Goal: Transaction & Acquisition: Purchase product/service

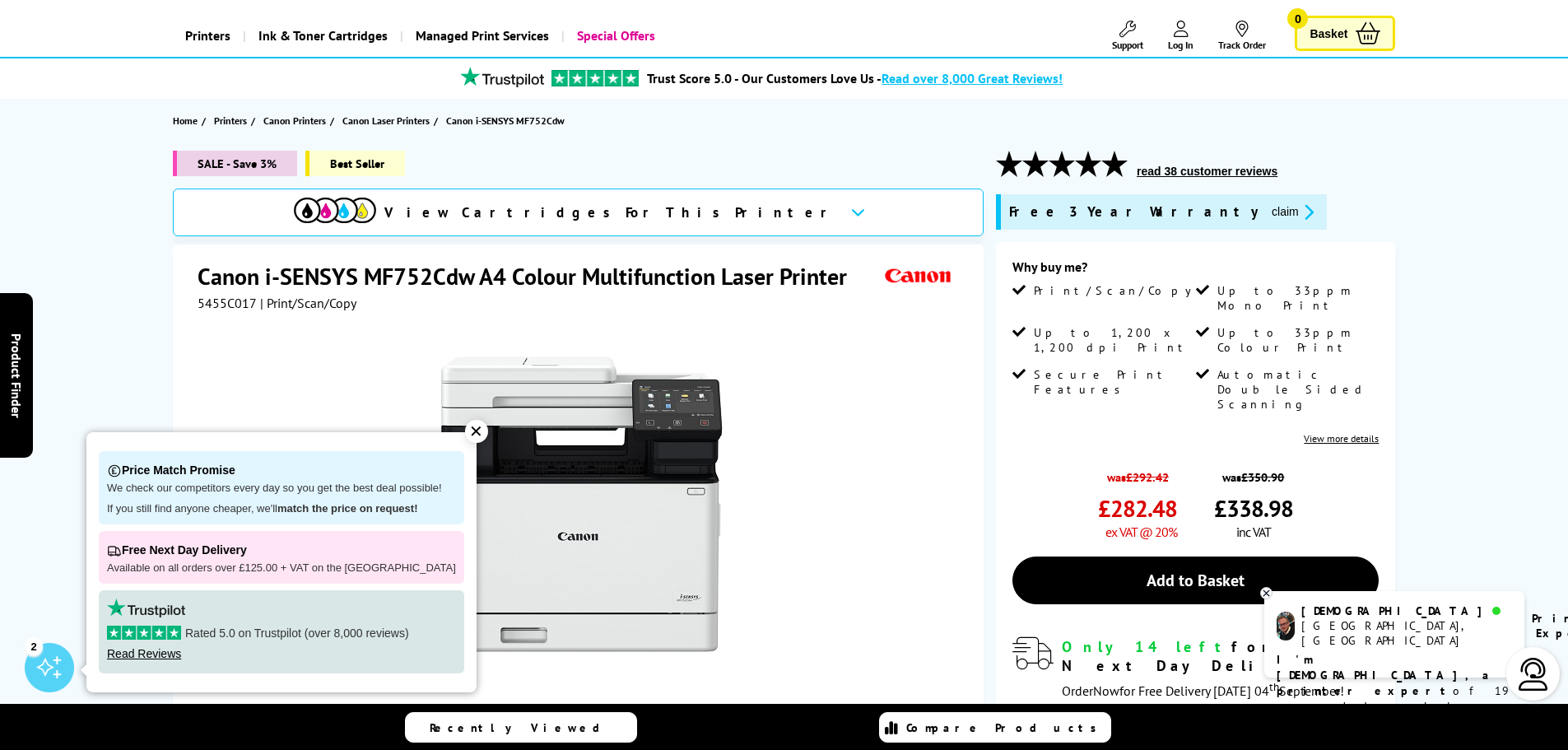
scroll to position [165, 0]
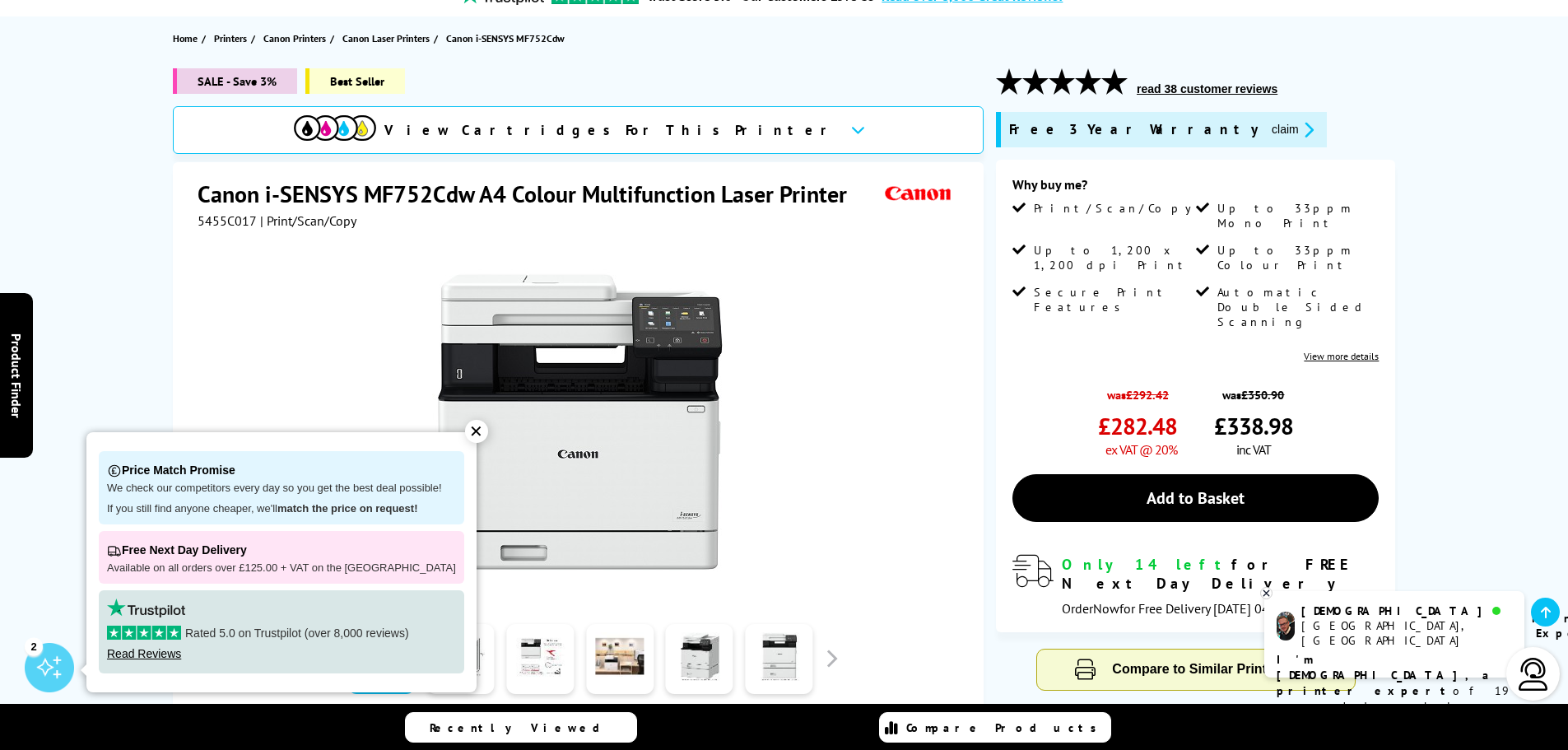
click at [465, 434] on div "✕" at bounding box center [476, 431] width 23 height 23
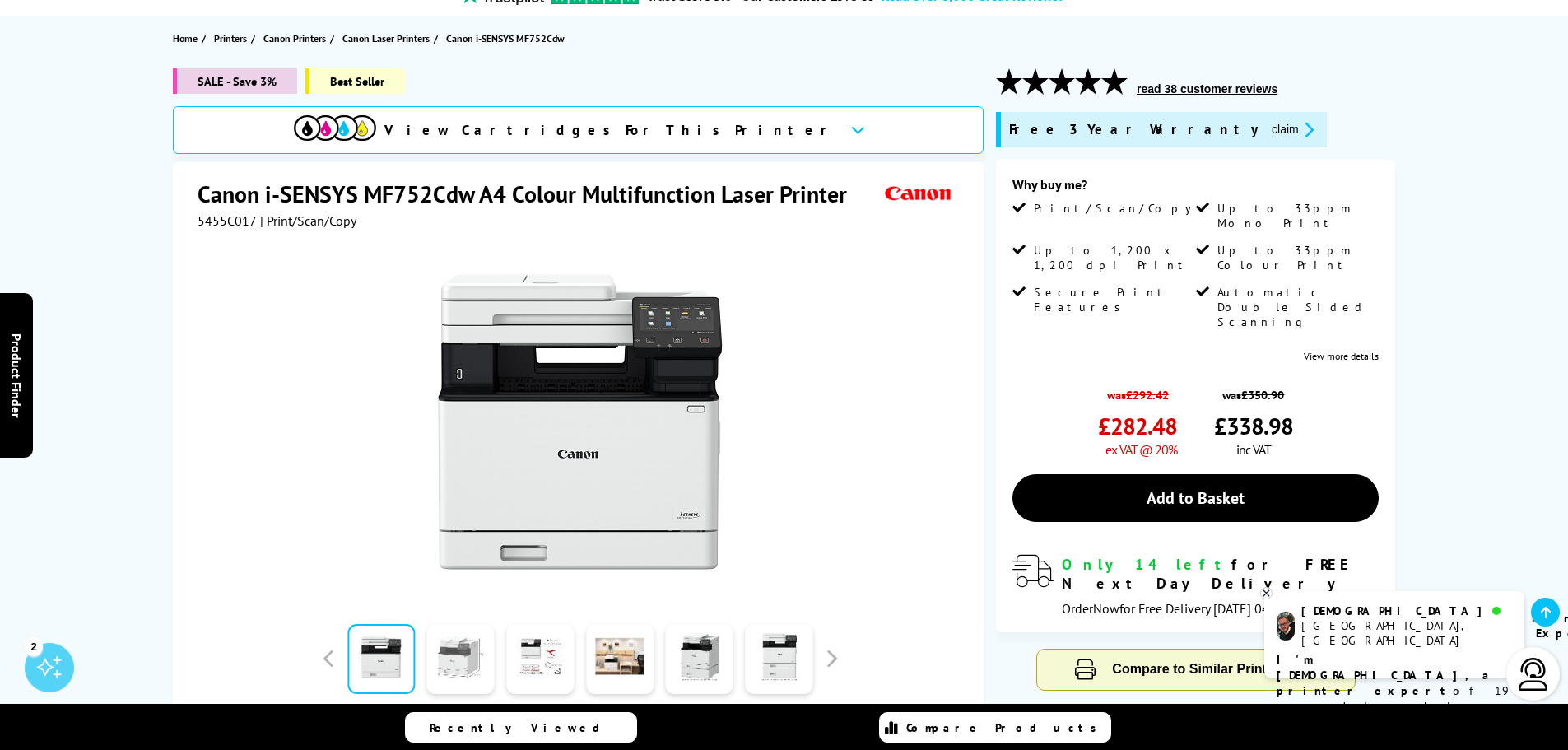
click at [454, 654] on link at bounding box center [461, 659] width 67 height 70
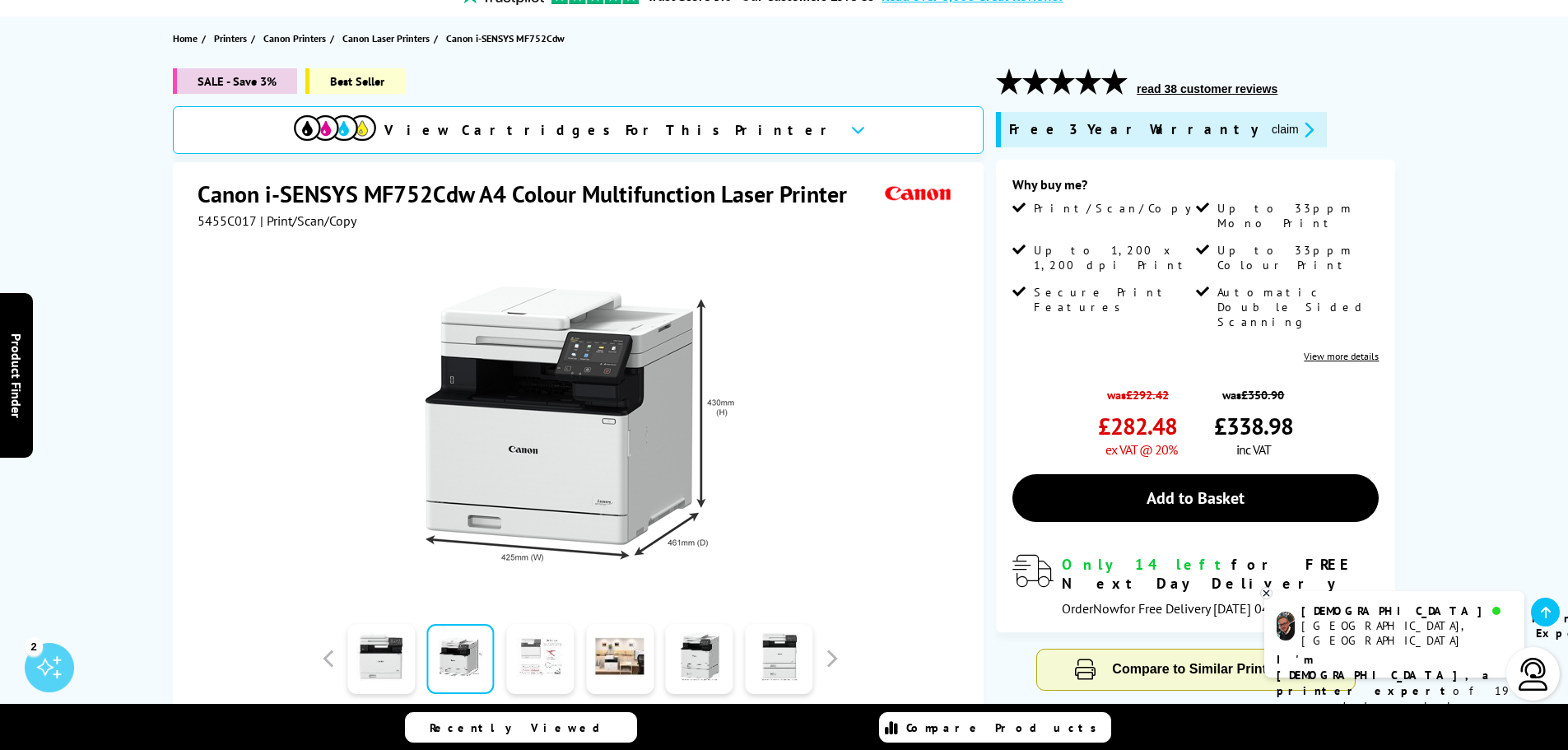
click at [518, 647] on link at bounding box center [540, 659] width 67 height 70
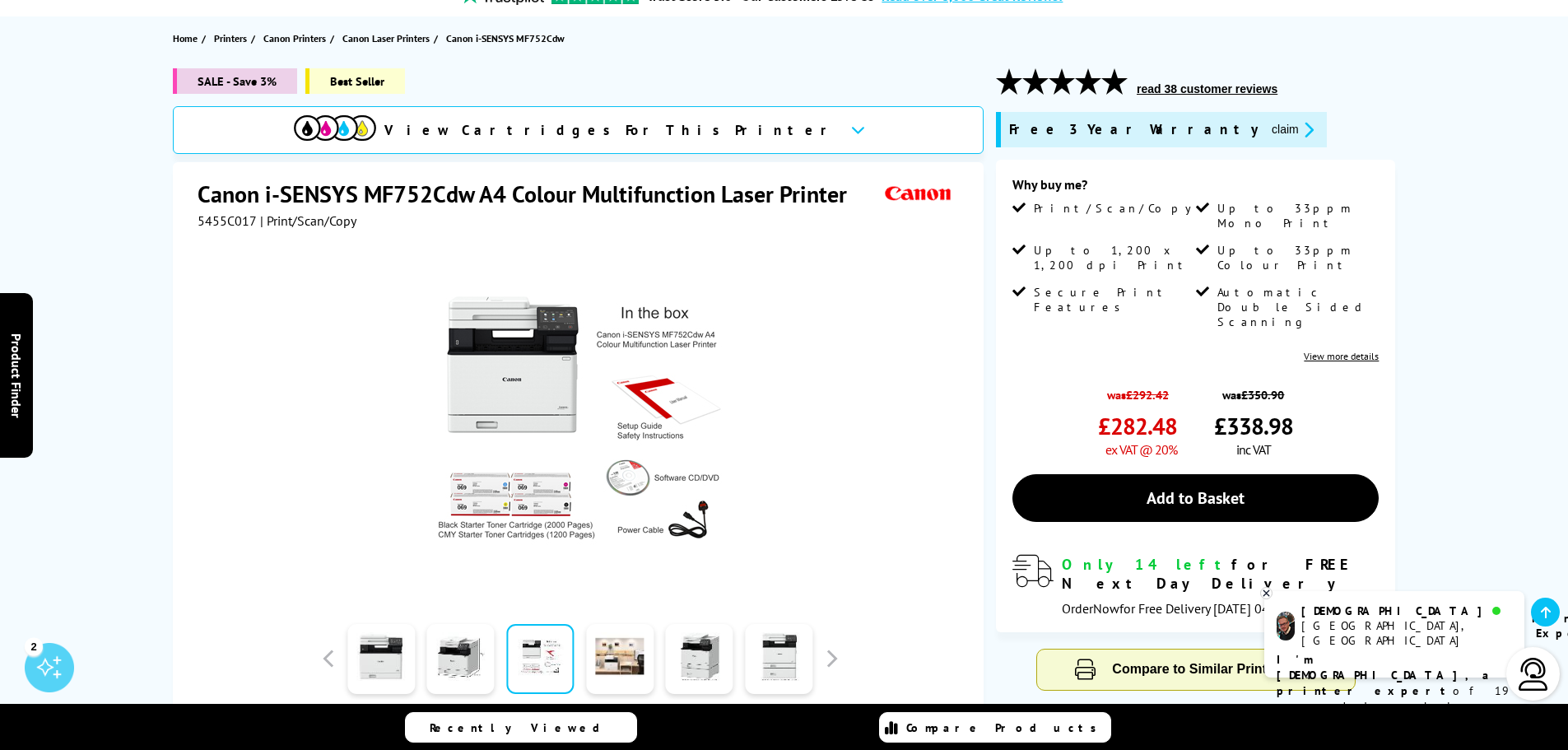
click at [572, 646] on link at bounding box center [540, 659] width 67 height 70
click at [610, 647] on link at bounding box center [620, 659] width 67 height 70
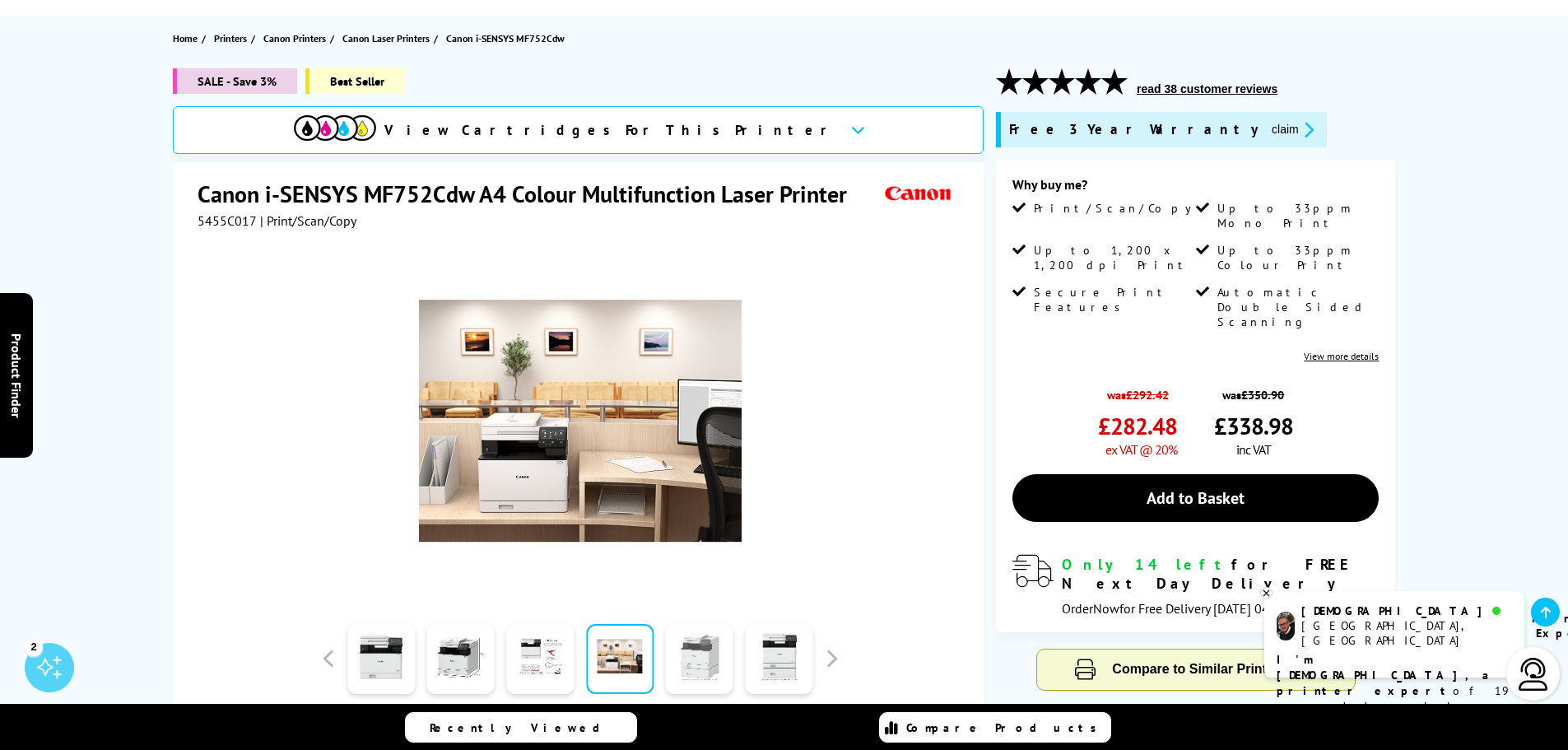
click at [675, 650] on link at bounding box center [700, 659] width 67 height 70
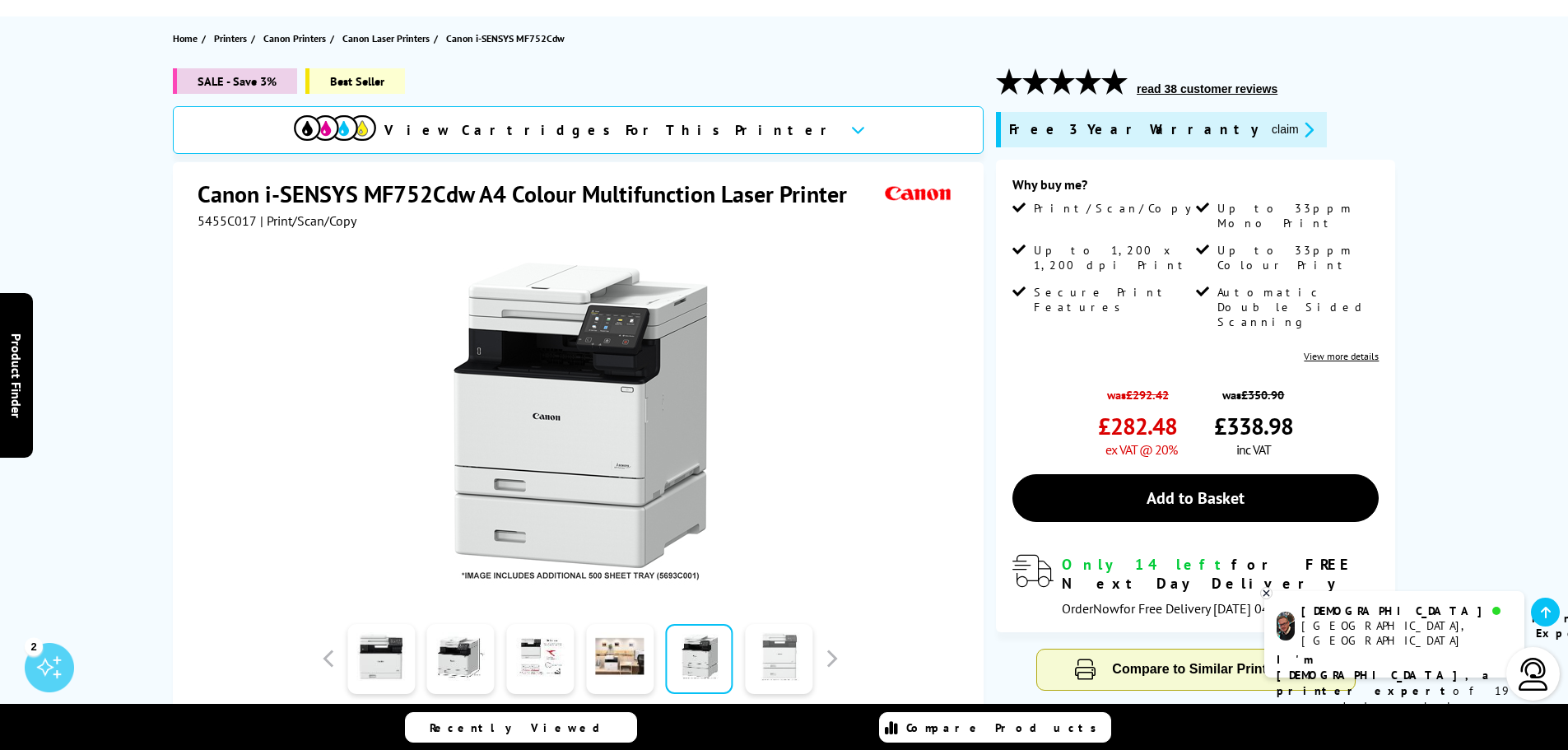
click at [753, 656] on link at bounding box center [778, 659] width 67 height 70
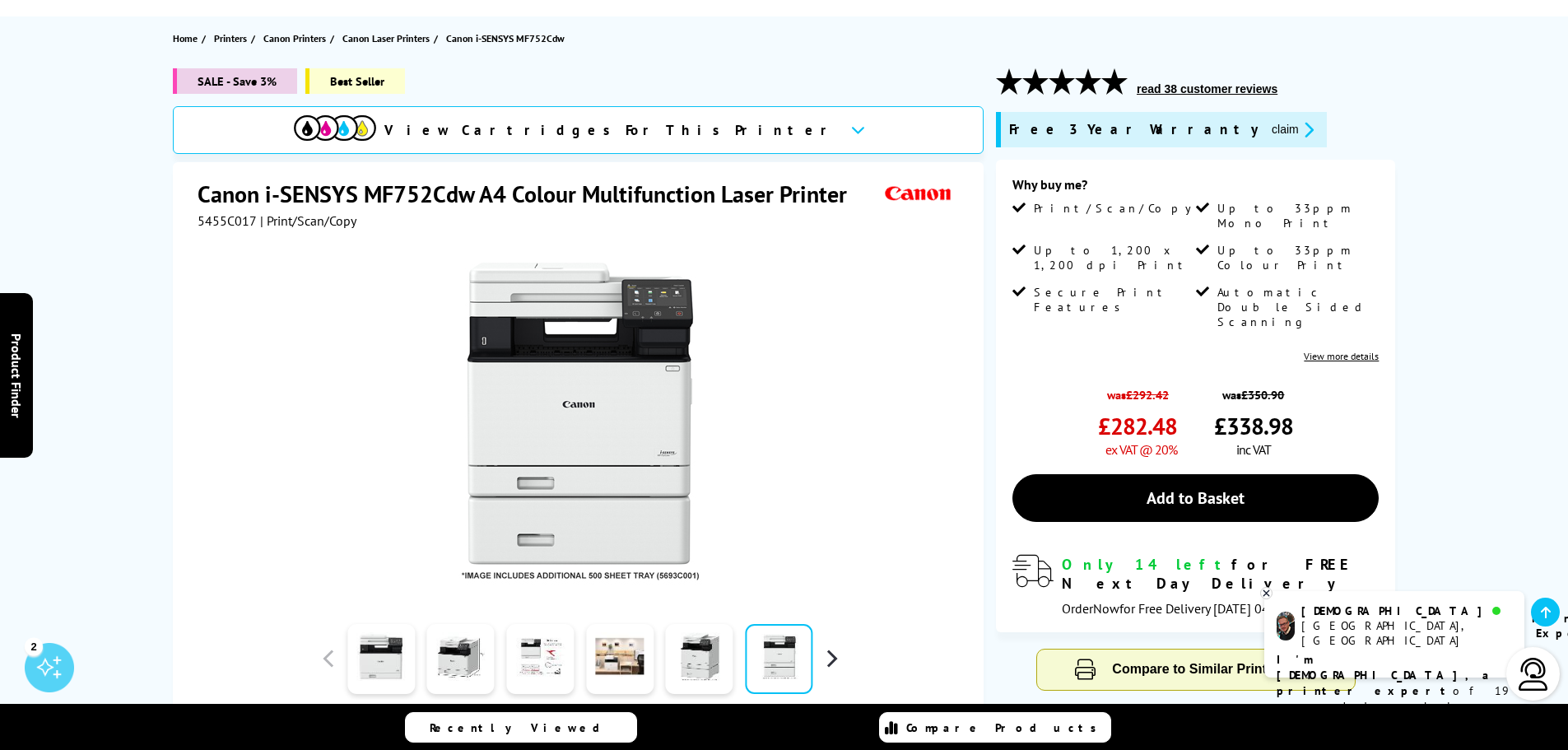
click at [830, 661] on button "button" at bounding box center [831, 658] width 25 height 25
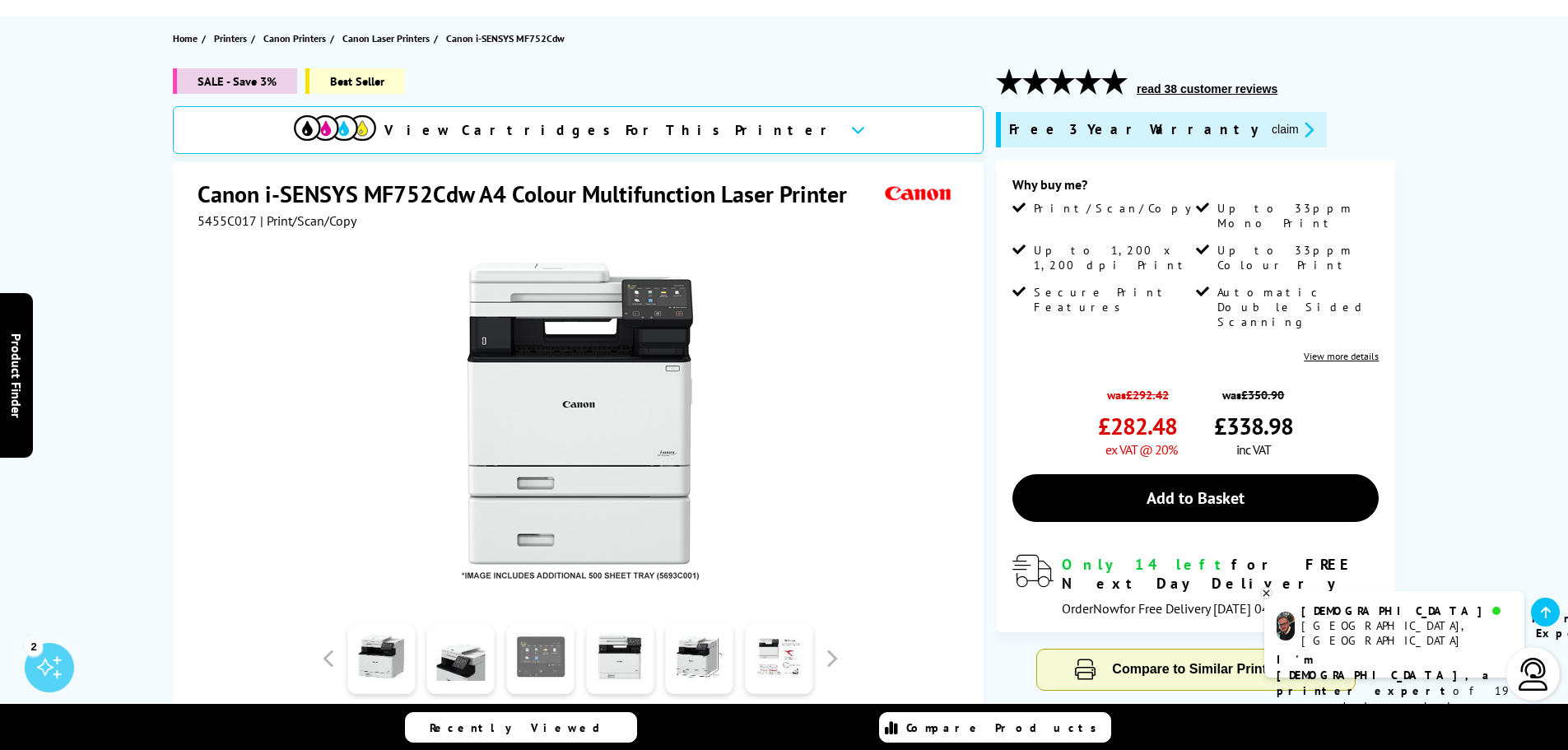
click at [533, 664] on link at bounding box center [540, 659] width 67 height 70
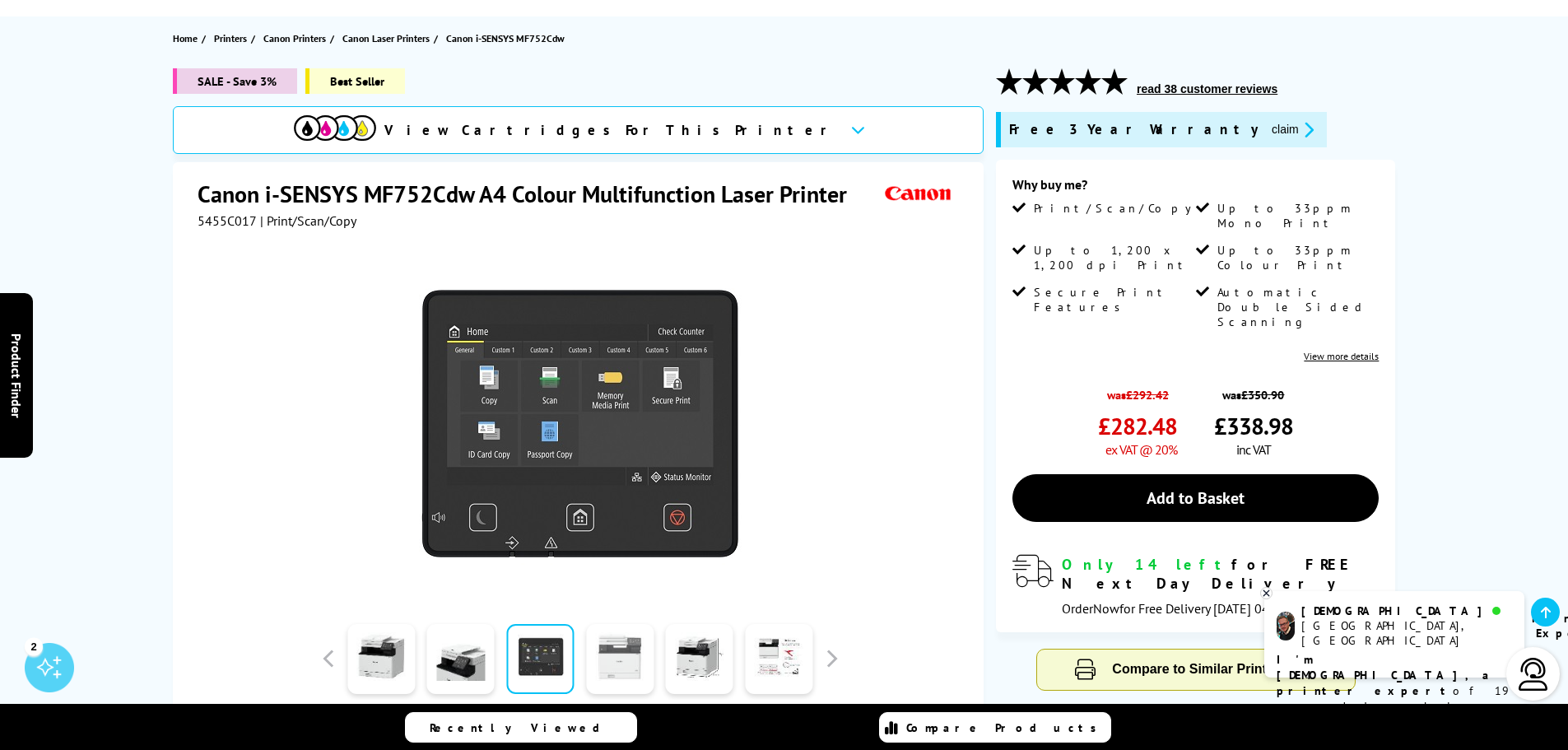
click at [618, 661] on link at bounding box center [620, 659] width 67 height 70
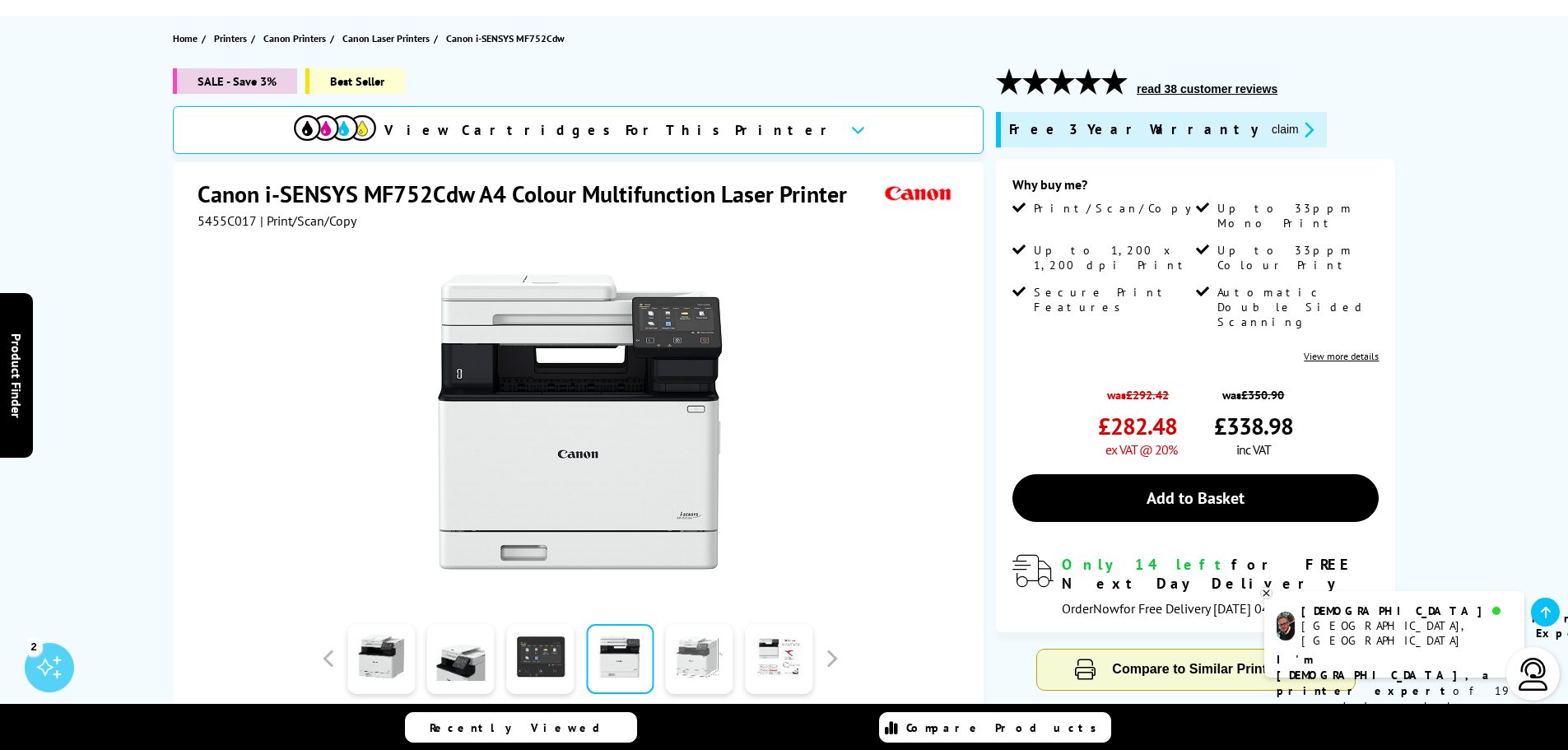
click at [680, 660] on link at bounding box center [700, 659] width 67 height 70
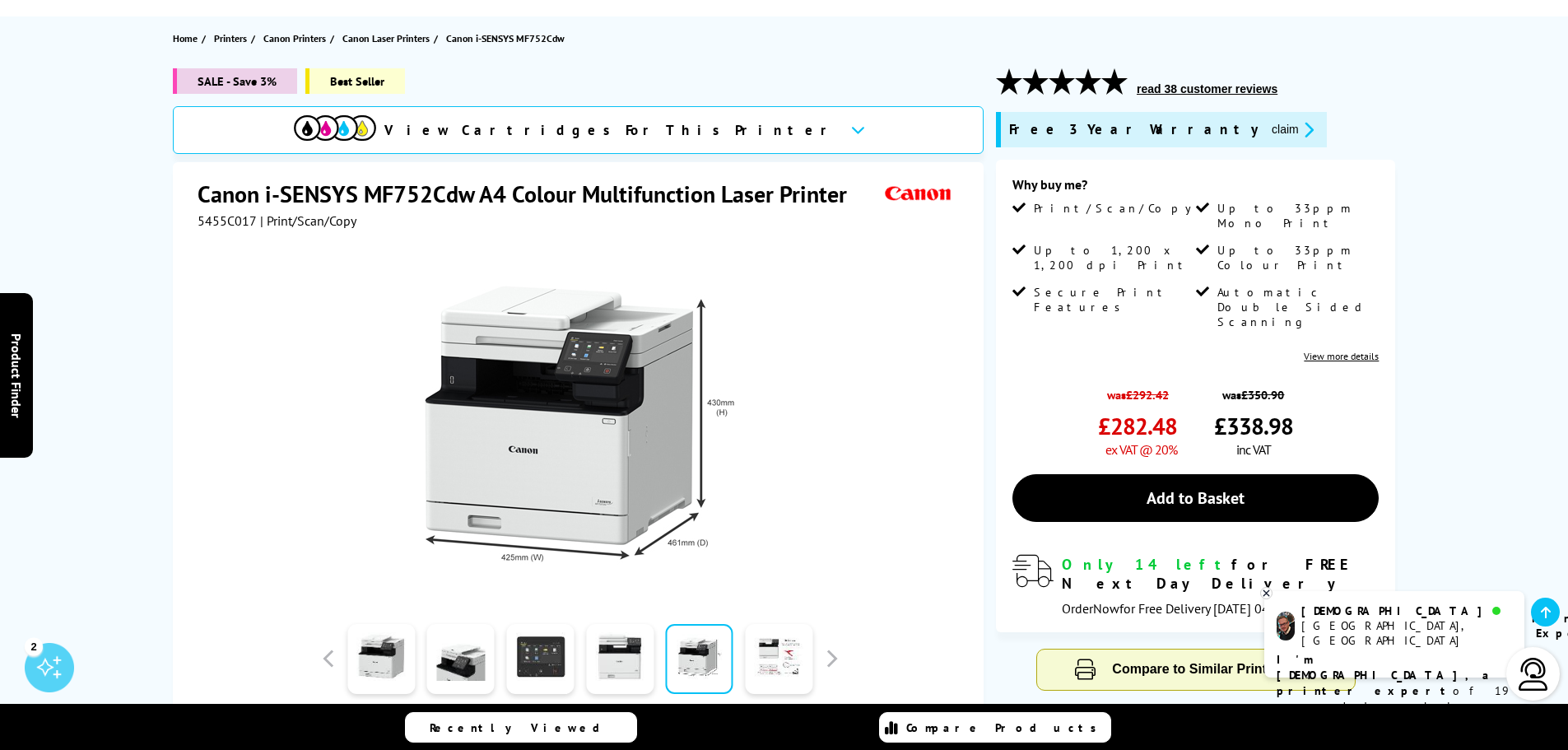
click at [743, 661] on div at bounding box center [779, 658] width 80 height 82
click at [770, 665] on link at bounding box center [778, 659] width 67 height 70
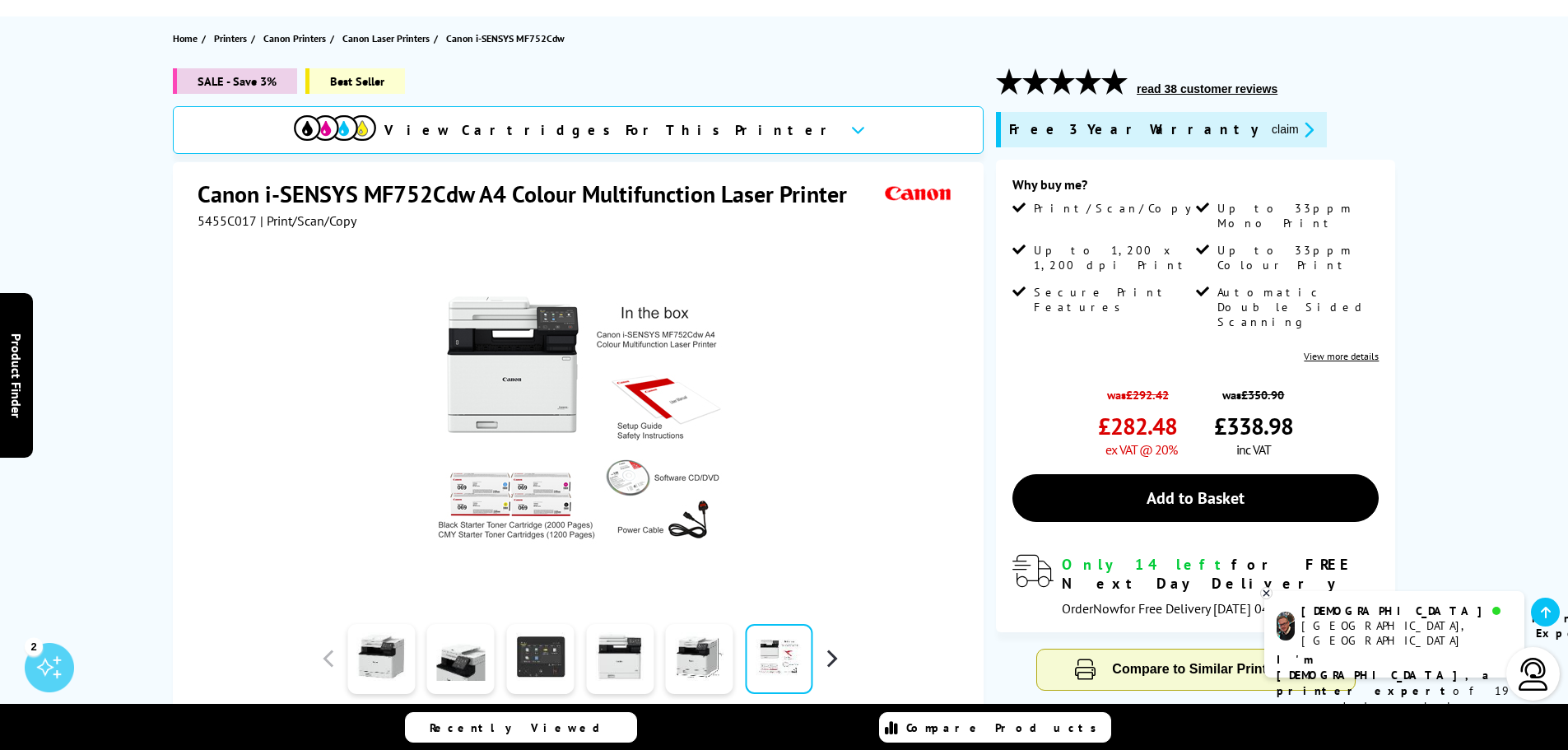
click at [827, 658] on button "button" at bounding box center [831, 658] width 25 height 25
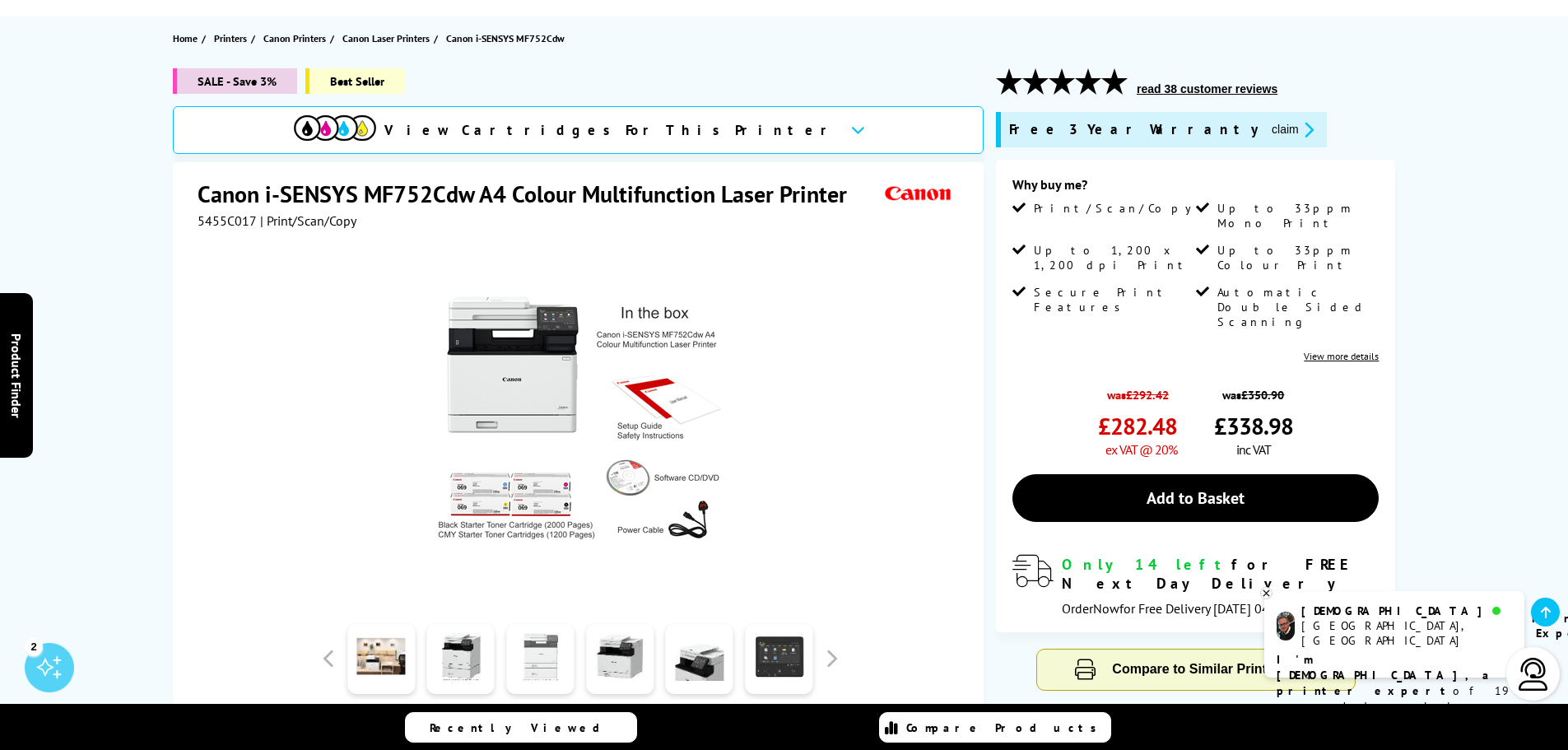
click at [557, 652] on link at bounding box center [540, 659] width 67 height 70
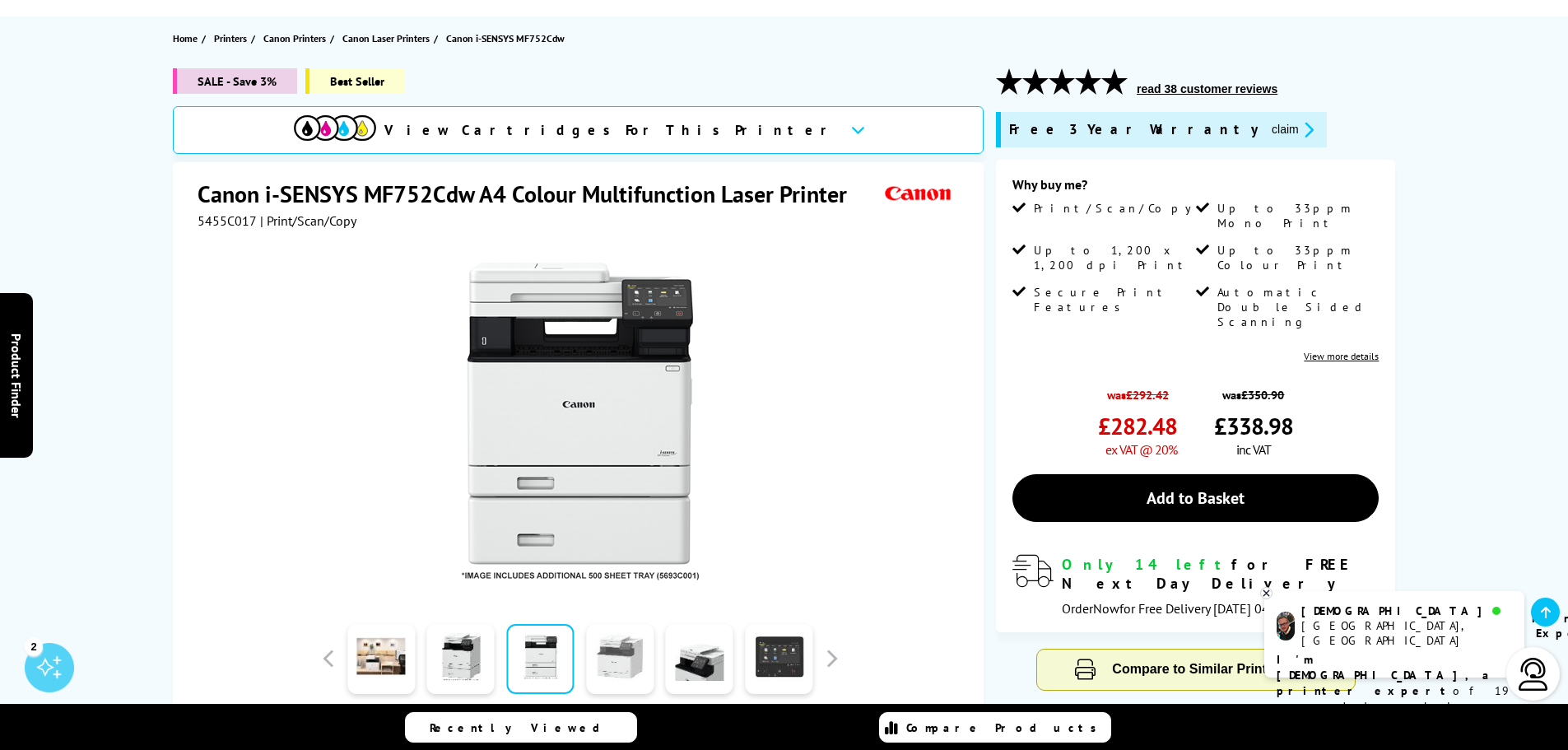
click at [620, 671] on link at bounding box center [620, 659] width 67 height 70
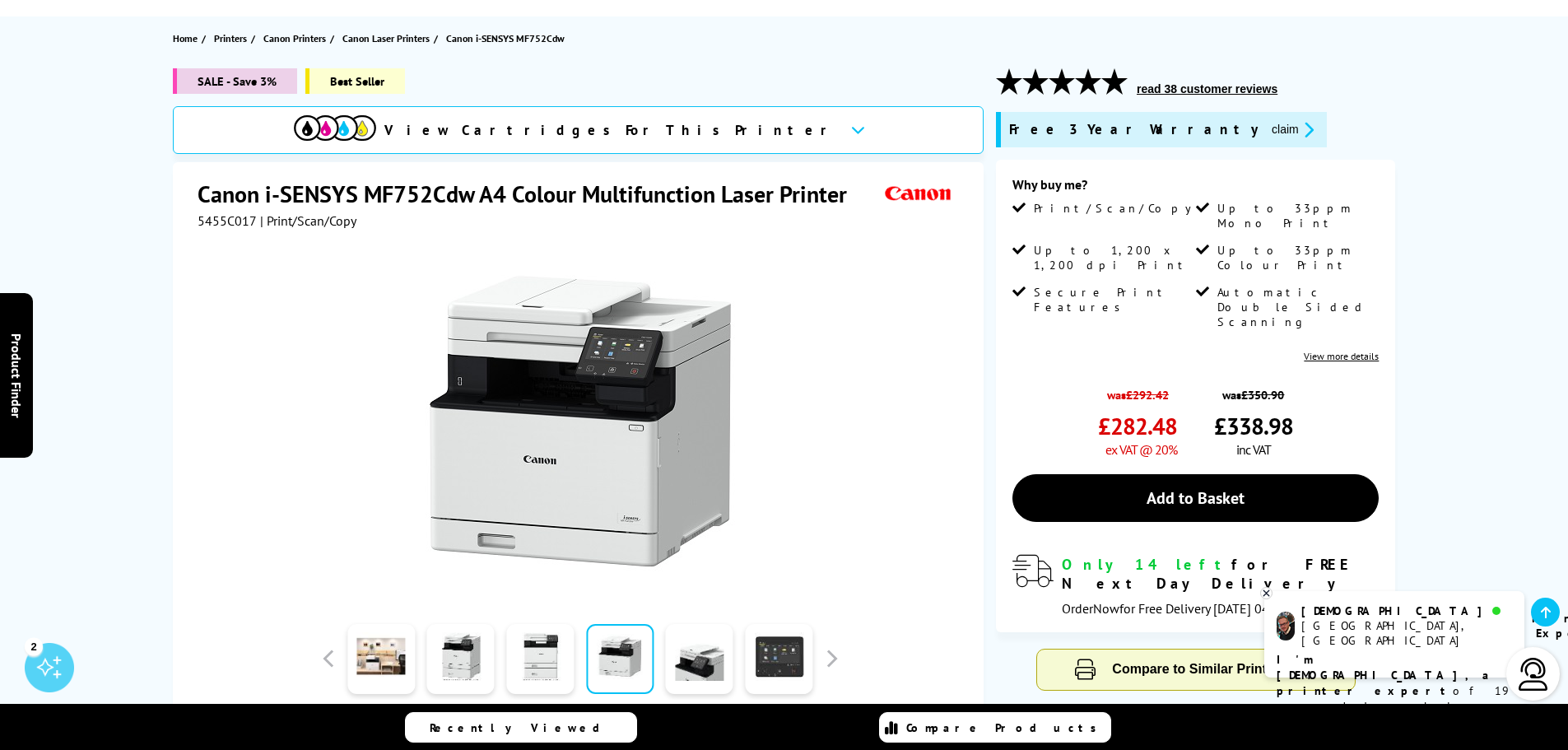
click at [660, 673] on div at bounding box center [700, 658] width 80 height 82
click at [699, 669] on link at bounding box center [700, 659] width 67 height 70
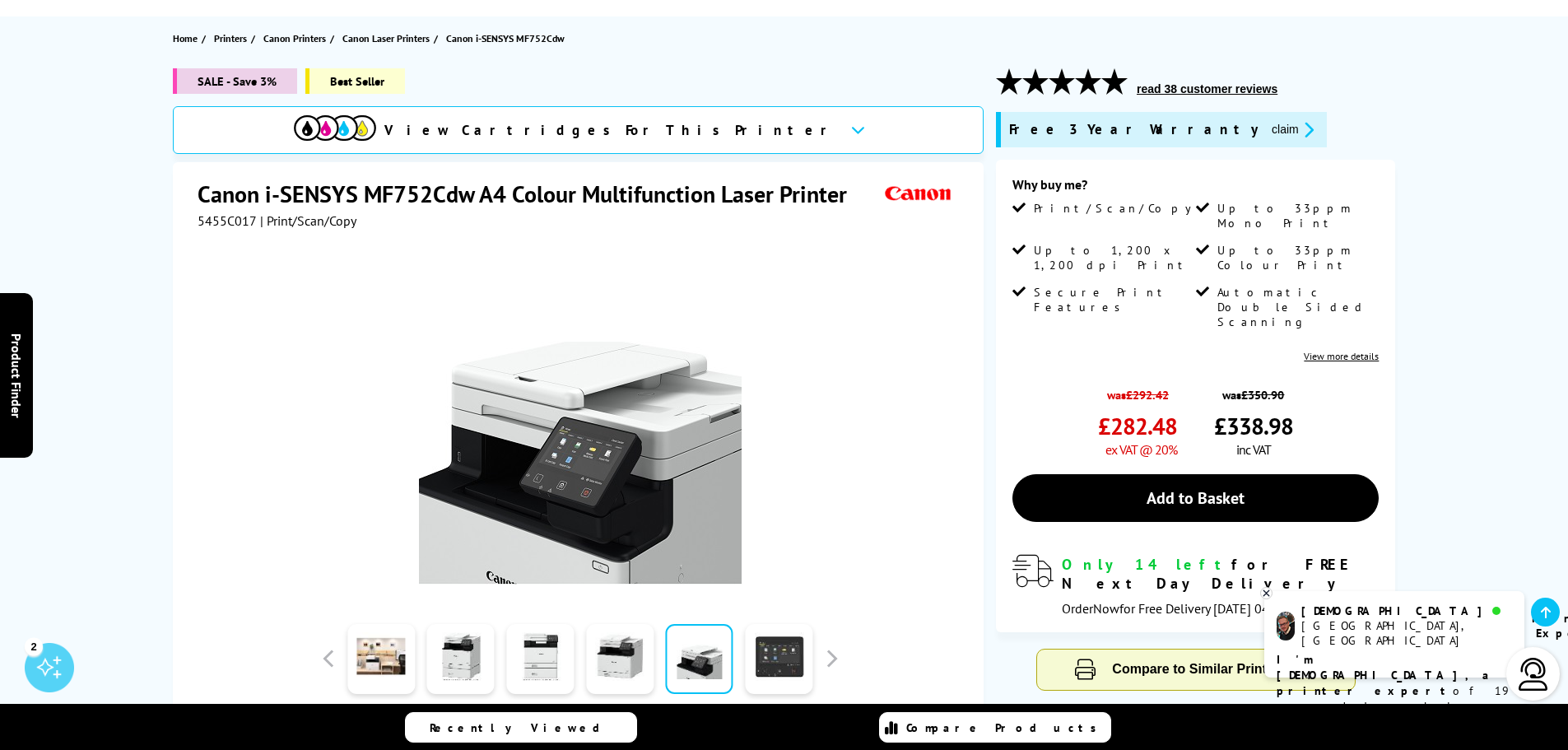
click at [739, 660] on div at bounding box center [779, 658] width 80 height 82
click at [771, 661] on link at bounding box center [778, 659] width 67 height 70
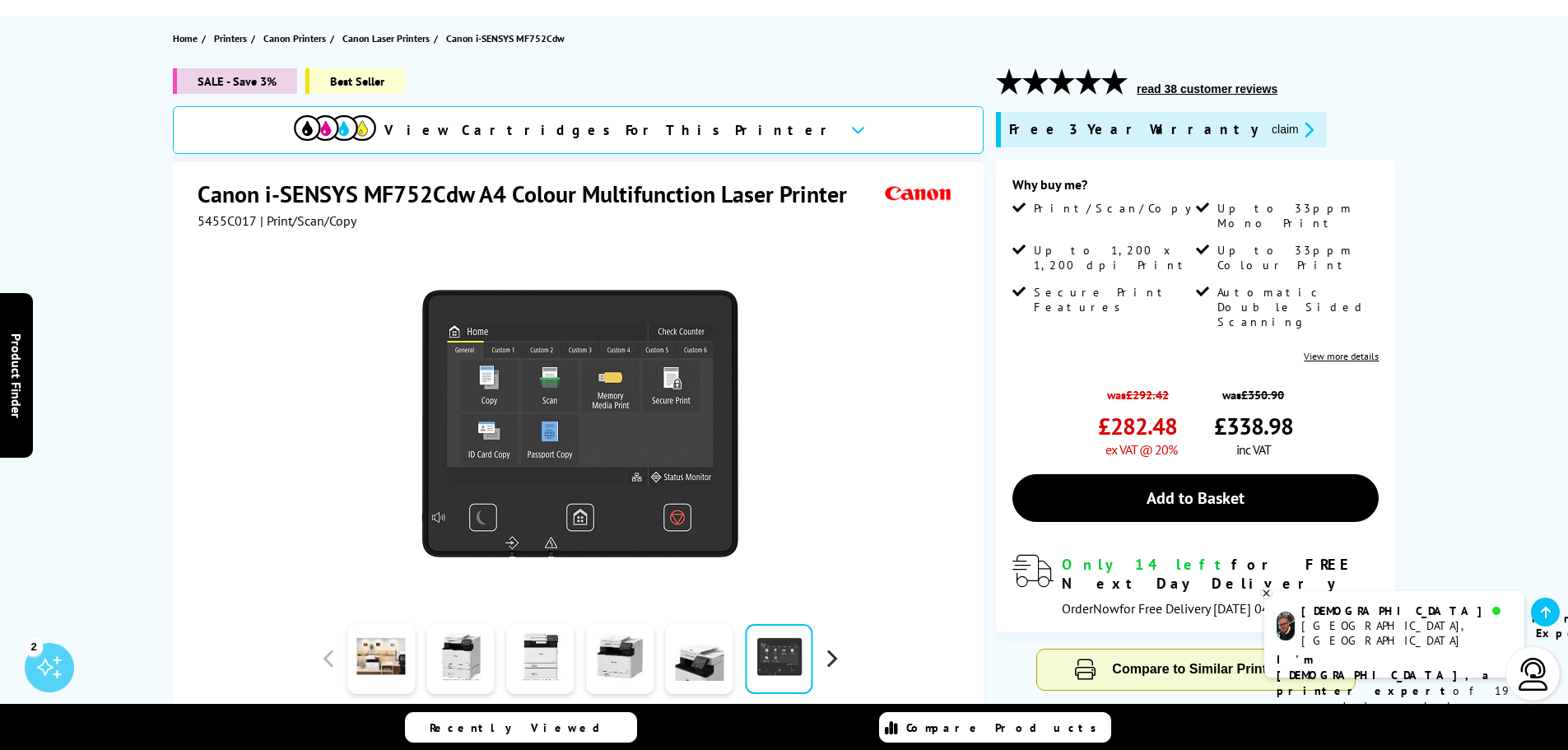
click at [824, 656] on button "button" at bounding box center [831, 658] width 25 height 25
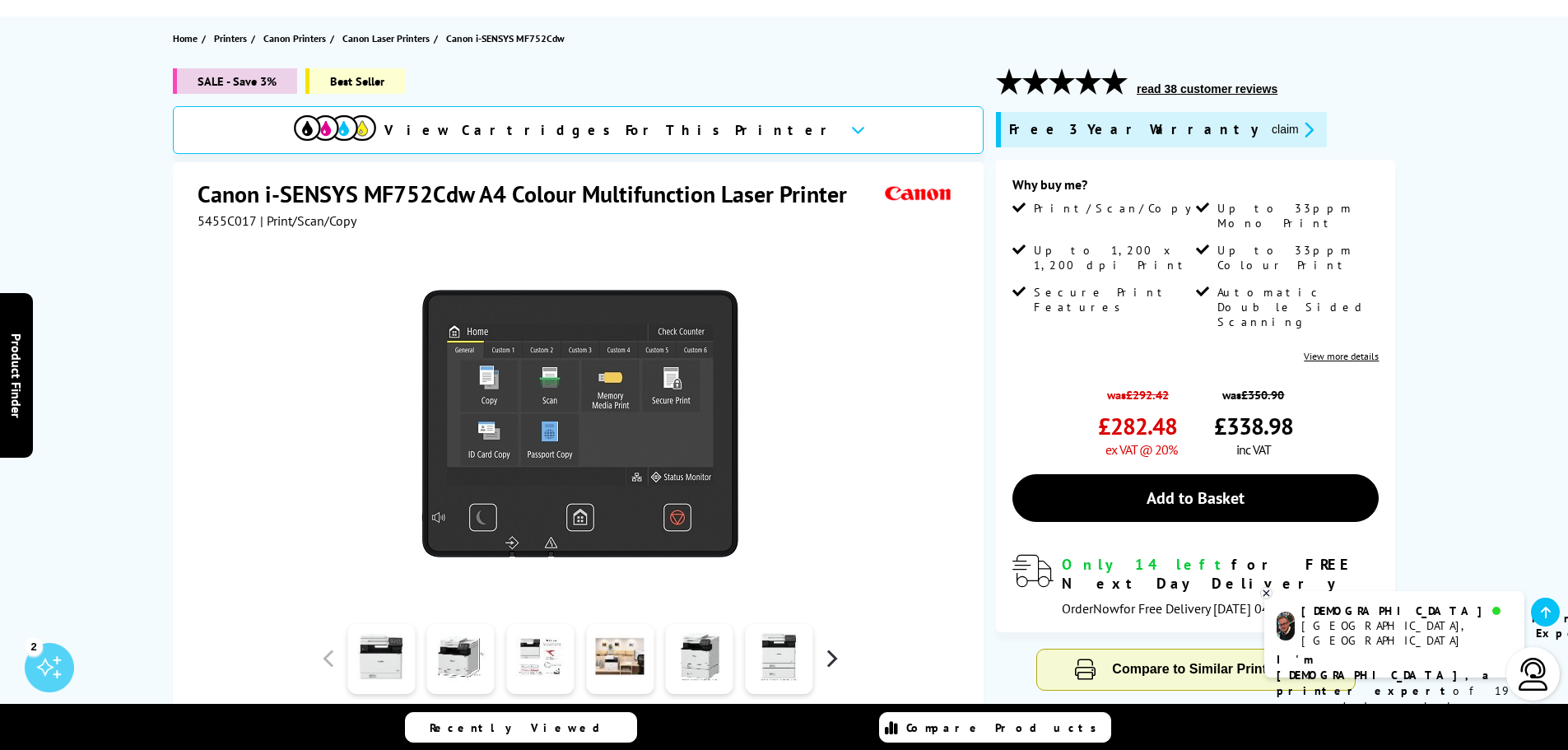
click at [821, 660] on button "button" at bounding box center [831, 658] width 25 height 25
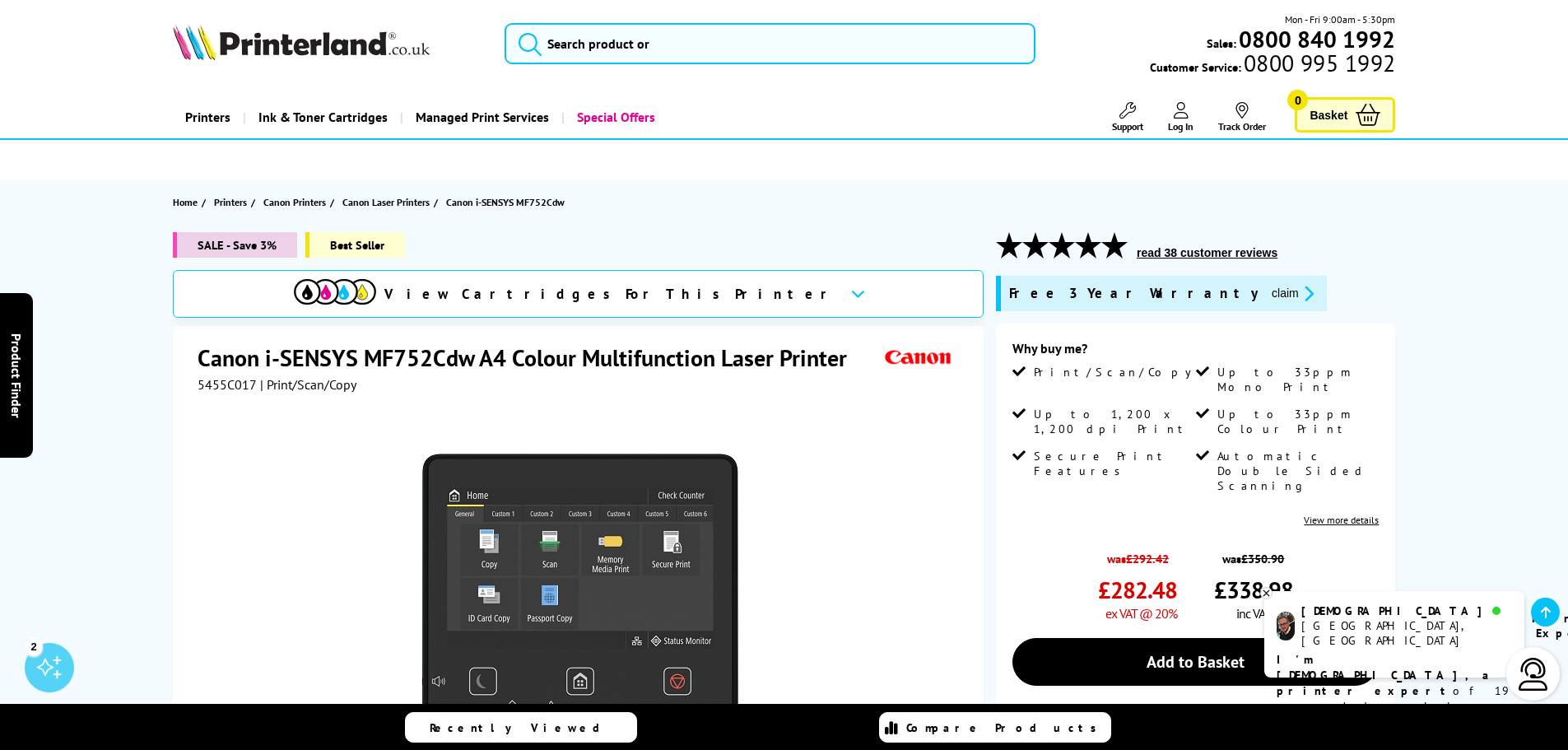
scroll to position [0, 0]
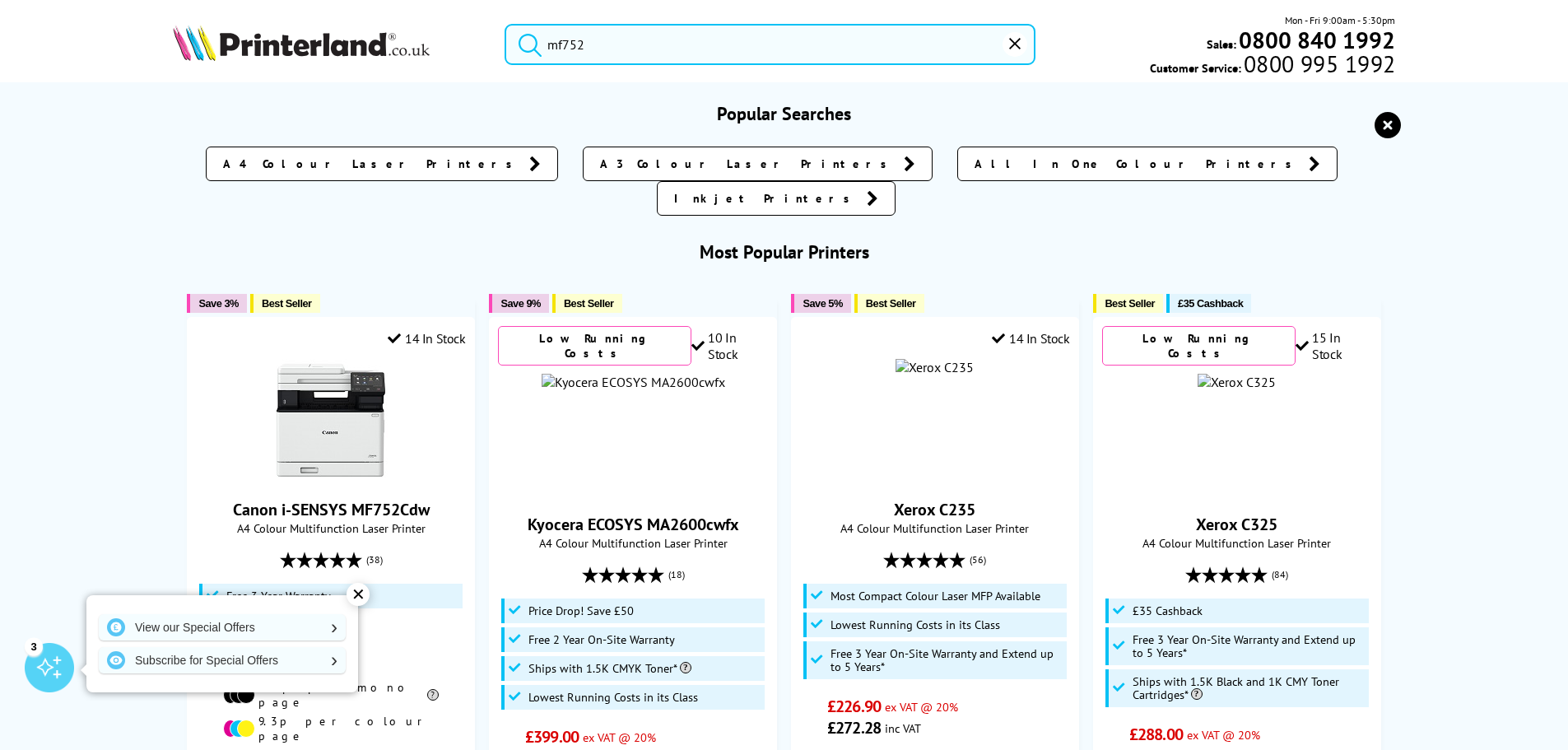
drag, startPoint x: 597, startPoint y: 42, endPoint x: 520, endPoint y: 53, distance: 77.8
click at [520, 53] on form "mf752" at bounding box center [770, 44] width 531 height 41
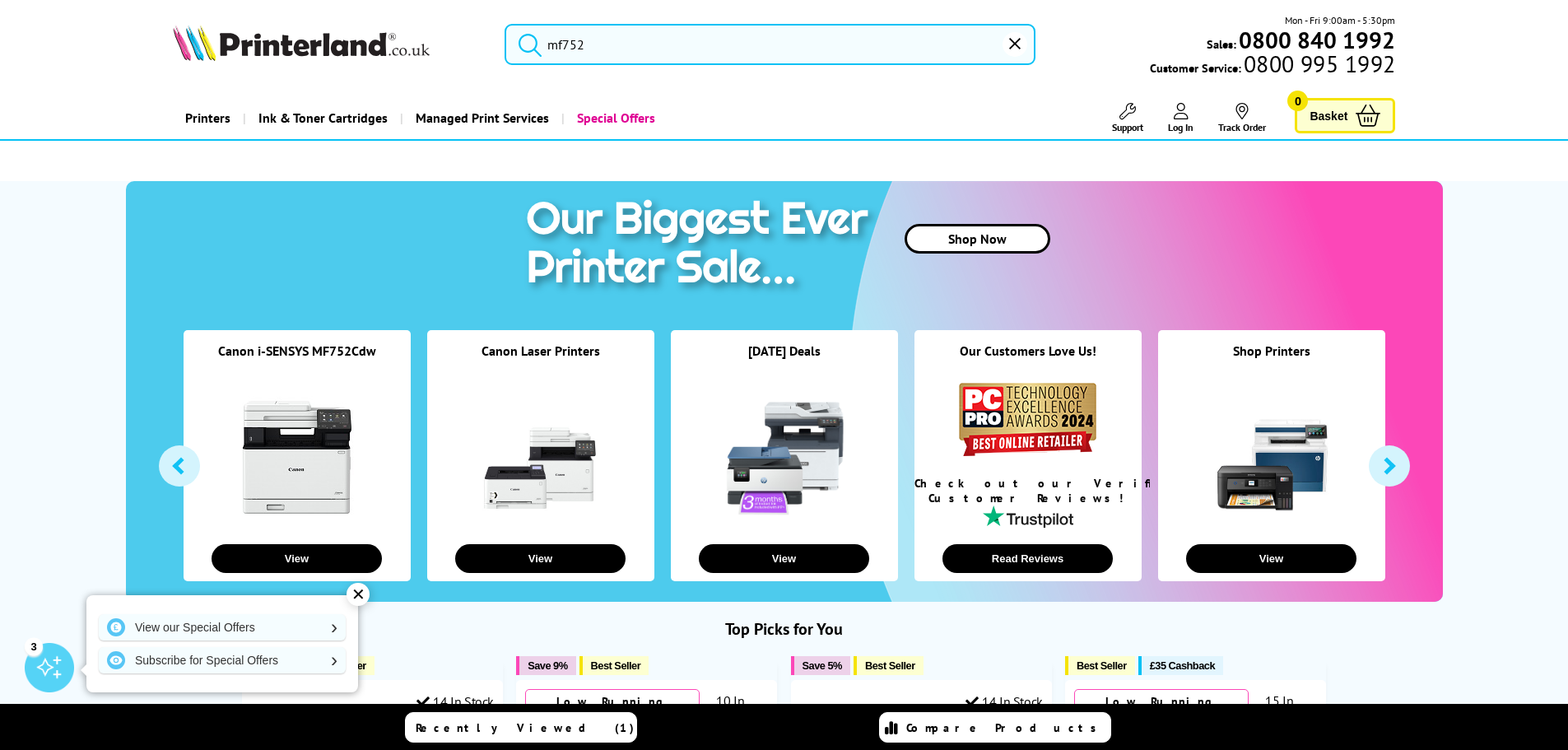
click at [506, 24] on button "submit" at bounding box center [526, 42] width 41 height 36
click at [604, 50] on input "mf752" at bounding box center [770, 44] width 531 height 41
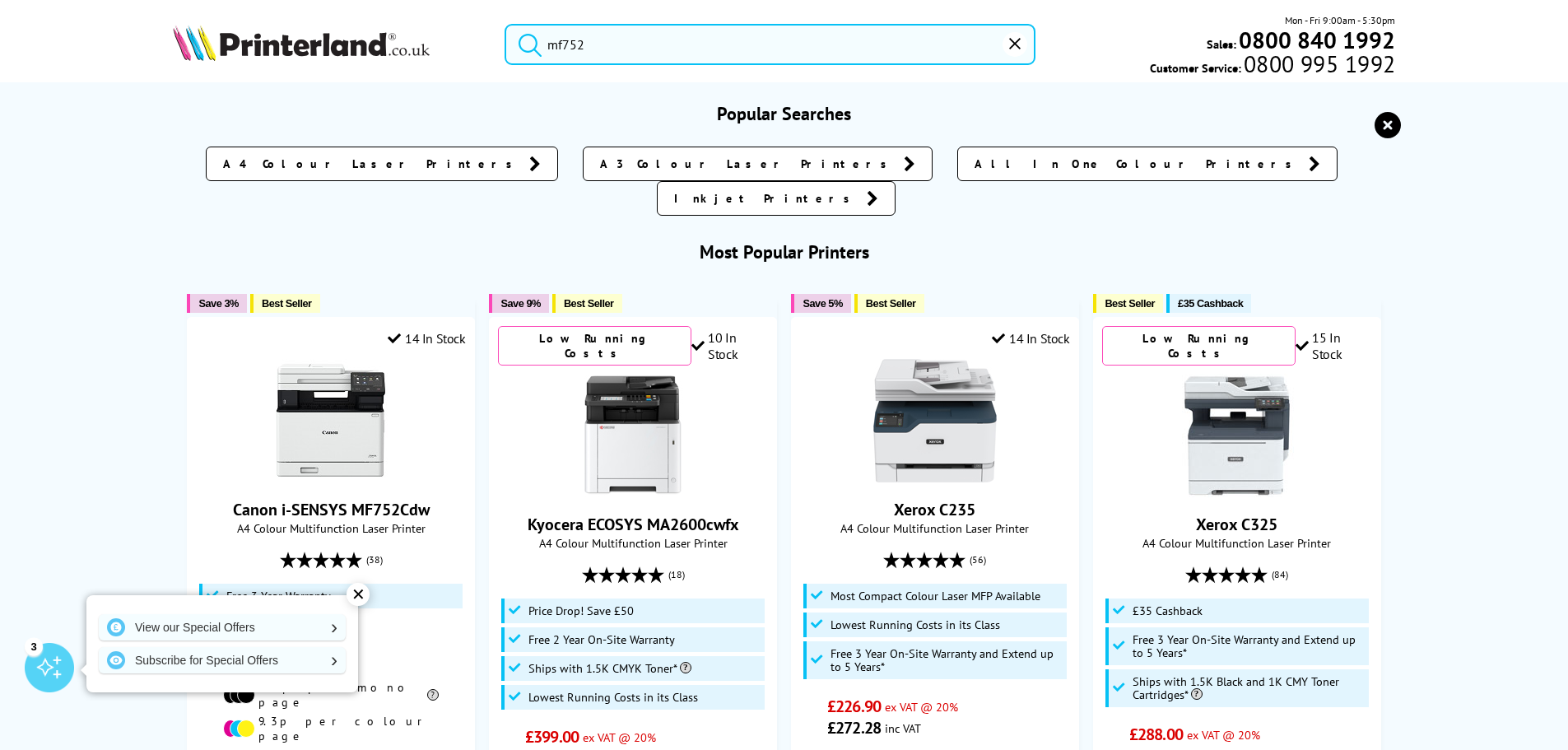
click at [506, 24] on button "submit" at bounding box center [526, 42] width 41 height 36
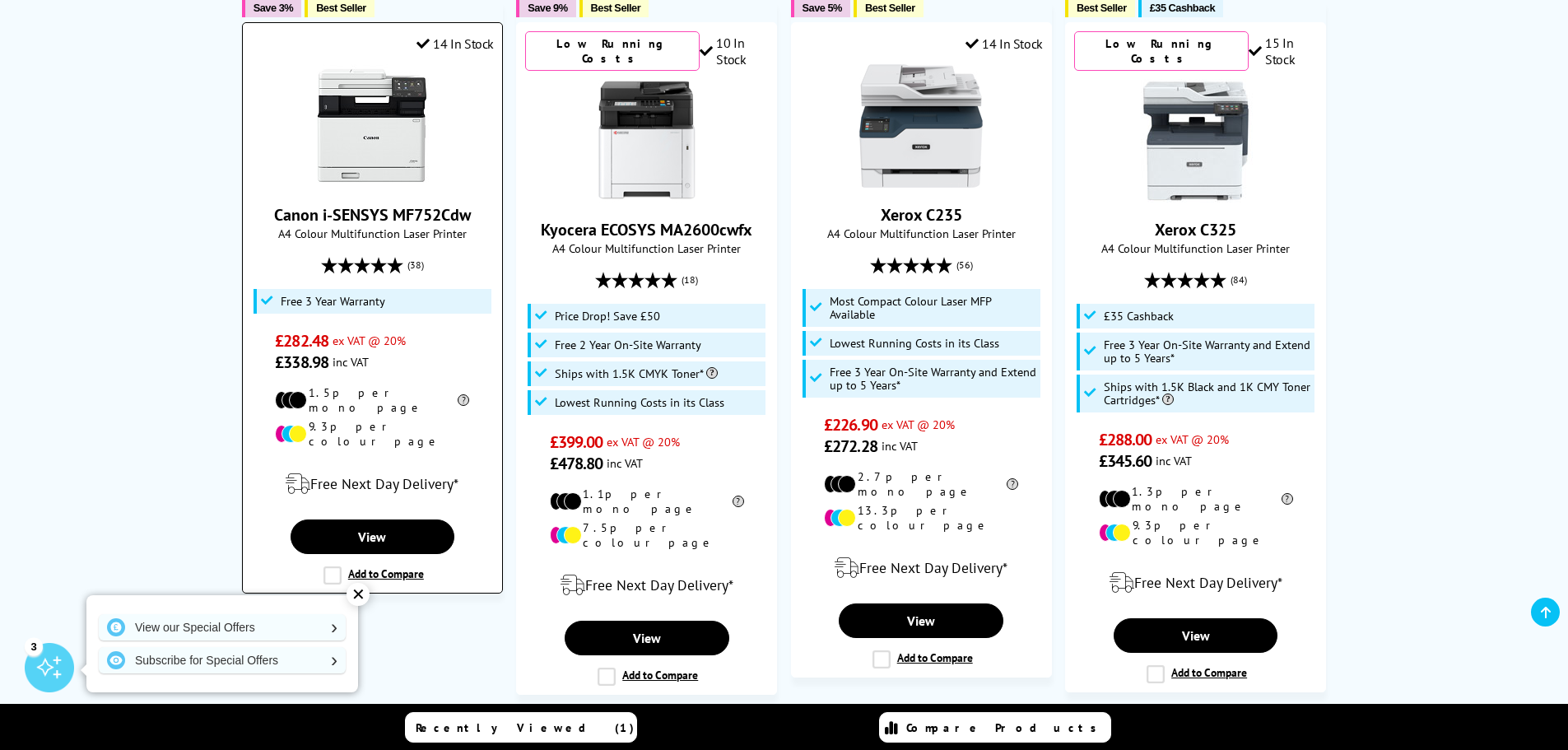
scroll to position [659, 0]
